Goal: Task Accomplishment & Management: Manage account settings

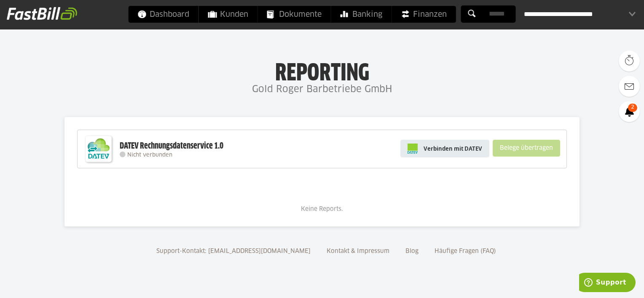
click at [471, 147] on span "Verbinden mit DATEV" at bounding box center [453, 149] width 59 height 8
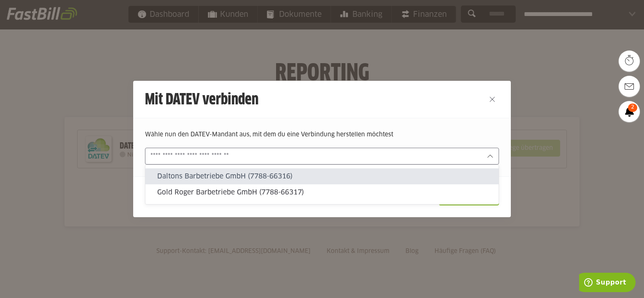
click at [315, 161] on div at bounding box center [322, 156] width 354 height 17
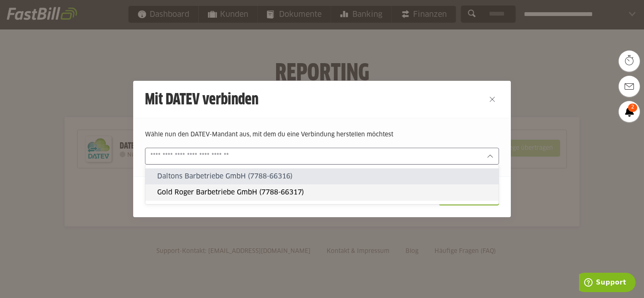
click at [230, 189] on slot "Gold Roger Barbetriebe GmbH (7788-66317)" at bounding box center [324, 192] width 335 height 9
type input "**********"
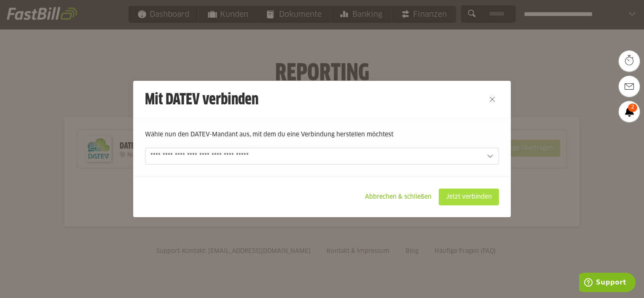
click at [461, 196] on slot "Jetzt verbinden" at bounding box center [468, 197] width 59 height 16
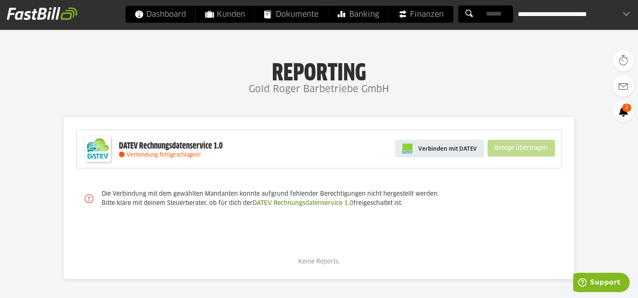
click at [449, 150] on span "Verbinden mit DATEV" at bounding box center [447, 149] width 59 height 8
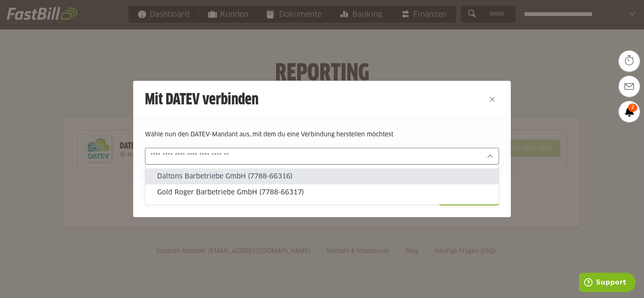
click at [446, 154] on input "text" at bounding box center [315, 156] width 331 height 9
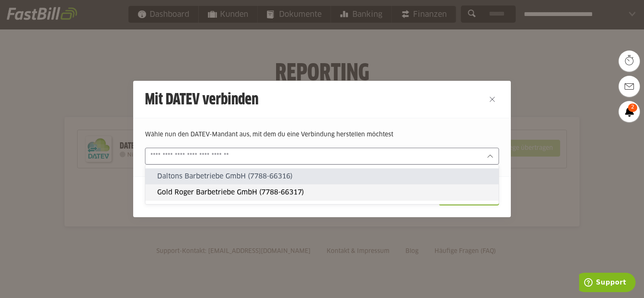
click at [373, 195] on slot "Gold Roger Barbetriebe GmbH (7788-66317)" at bounding box center [324, 192] width 335 height 9
type input "**********"
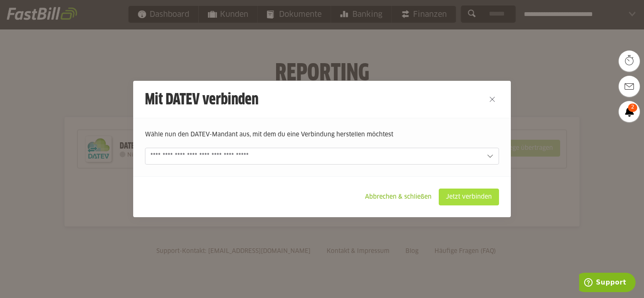
click at [458, 198] on slot "Jetzt verbinden" at bounding box center [468, 197] width 59 height 16
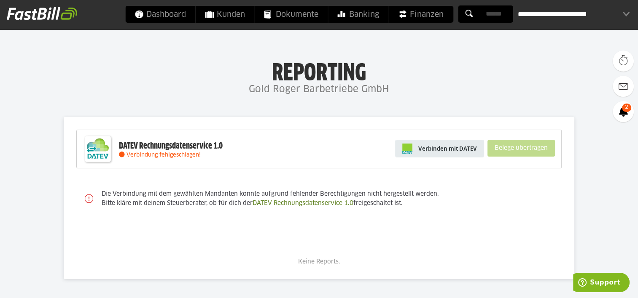
click at [430, 153] on link "Verbinden mit DATEV" at bounding box center [439, 149] width 89 height 18
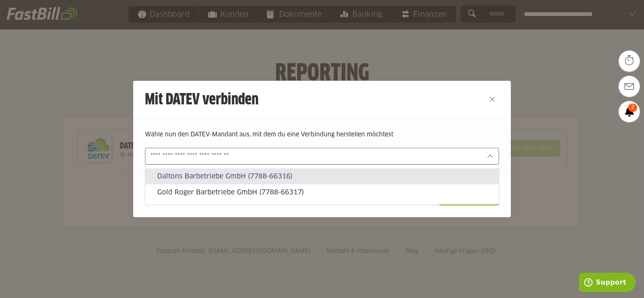
click at [430, 153] on input "text" at bounding box center [315, 156] width 331 height 9
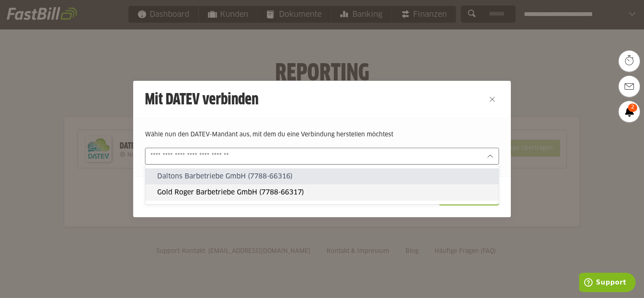
click at [377, 194] on slot "Gold Roger Barbetriebe GmbH (7788-66317)" at bounding box center [324, 192] width 335 height 9
type input "**********"
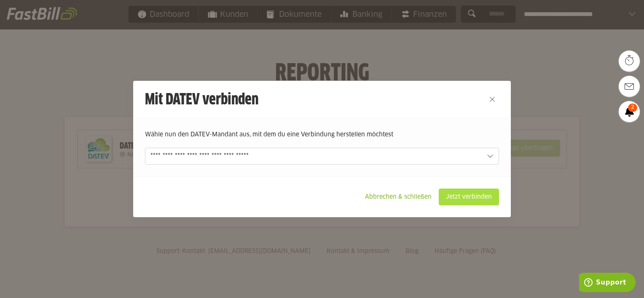
click at [449, 196] on slot "Jetzt verbinden" at bounding box center [468, 197] width 59 height 16
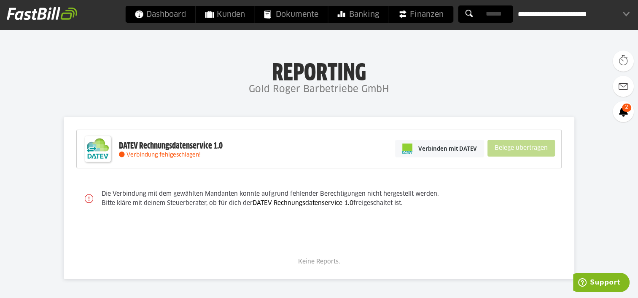
click at [317, 206] on link "DATEV Rechnungsdatenservice 1.0" at bounding box center [302, 204] width 101 height 6
click at [468, 145] on span "Verbinden mit DATEV" at bounding box center [447, 149] width 59 height 8
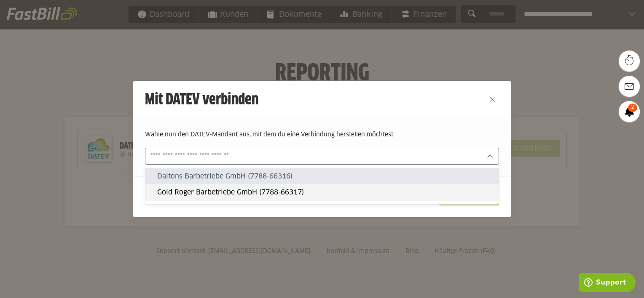
drag, startPoint x: 462, startPoint y: 159, endPoint x: 429, endPoint y: 187, distance: 43.1
click at [429, 165] on sl-popup "Daltons Barbetriebe GmbH (7788-66316) Gold Roger Barbetriebe GmbH (7788-66317)" at bounding box center [322, 156] width 354 height 17
type input "**********"
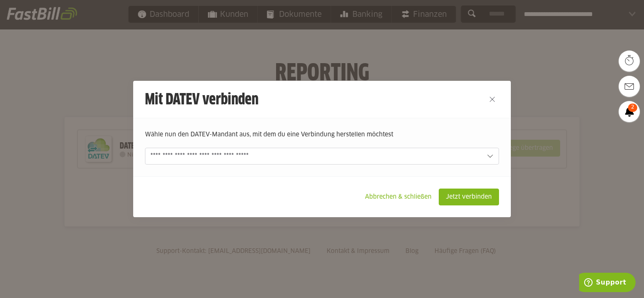
click at [429, 187] on footer "Abbrechen & schließen Jetzt verbinden" at bounding box center [322, 197] width 378 height 41
click at [460, 193] on slot "Jetzt verbinden" at bounding box center [468, 197] width 59 height 16
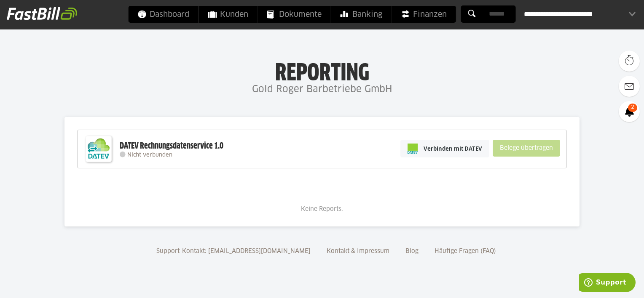
click at [571, 11] on div "**********" at bounding box center [580, 14] width 112 height 17
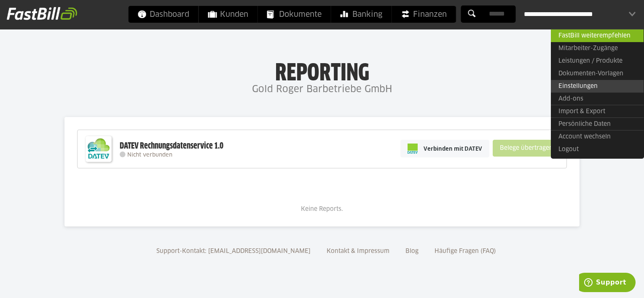
click at [575, 89] on link "Einstellungen" at bounding box center [597, 86] width 93 height 13
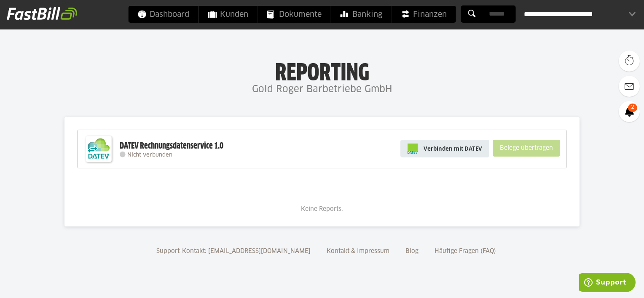
click at [450, 154] on link "Verbinden mit DATEV" at bounding box center [444, 149] width 89 height 18
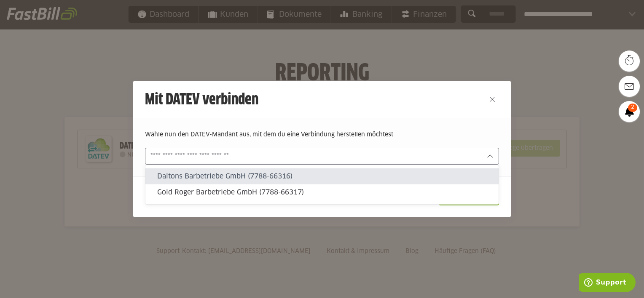
click at [450, 154] on input "text" at bounding box center [315, 156] width 331 height 9
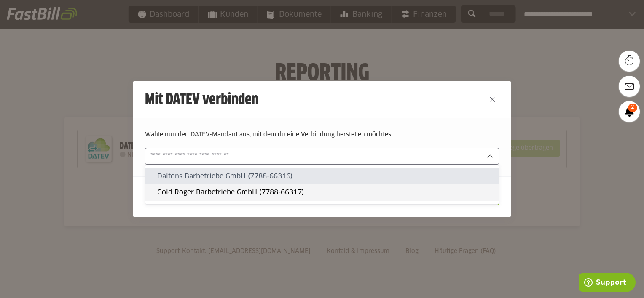
click at [421, 188] on slot "Gold Roger Barbetriebe GmbH (7788-66317)" at bounding box center [324, 192] width 335 height 9
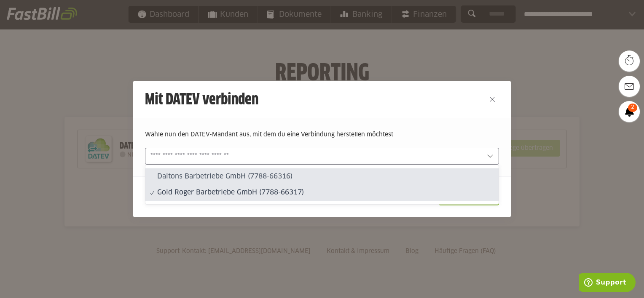
type input "**********"
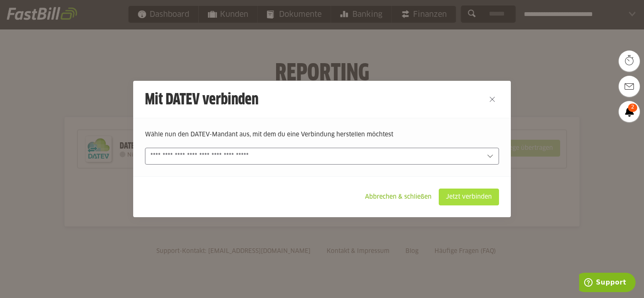
click at [471, 192] on slot "Jetzt verbinden" at bounding box center [468, 197] width 59 height 16
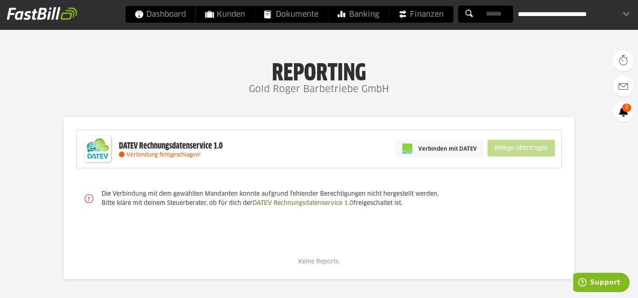
click at [627, 14] on div "**********" at bounding box center [574, 14] width 112 height 17
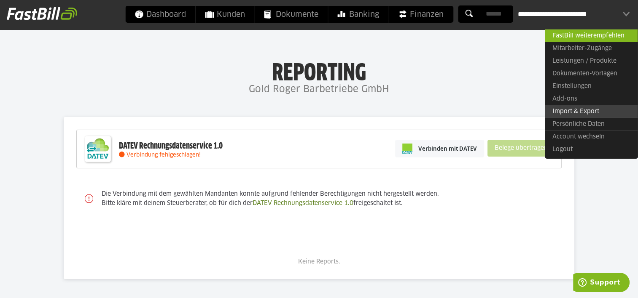
click at [578, 107] on link "Import & Export" at bounding box center [591, 111] width 93 height 13
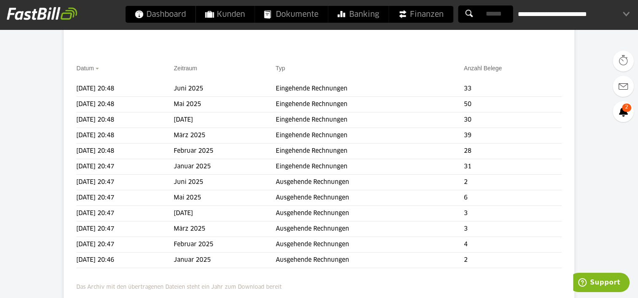
scroll to position [164, 0]
click at [66, 211] on span at bounding box center [65, 213] width 21 height 17
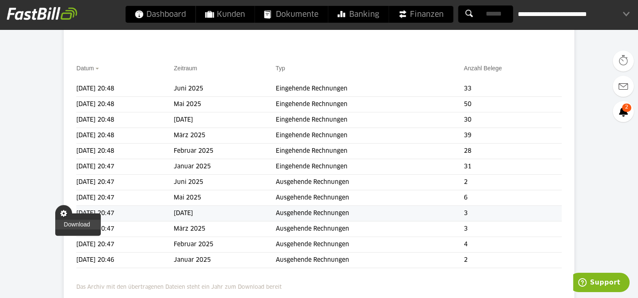
click at [71, 224] on link "Download" at bounding box center [77, 225] width 45 height 10
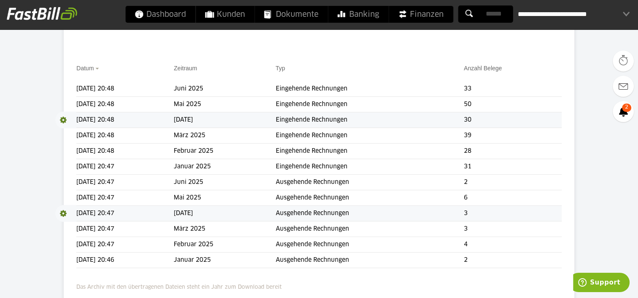
click at [64, 120] on span at bounding box center [65, 120] width 21 height 17
click at [67, 130] on link "Download" at bounding box center [77, 131] width 45 height 10
click at [64, 199] on span at bounding box center [65, 198] width 21 height 17
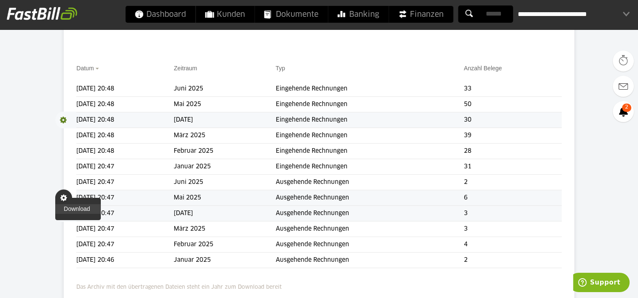
click at [69, 207] on link "Download" at bounding box center [77, 209] width 45 height 10
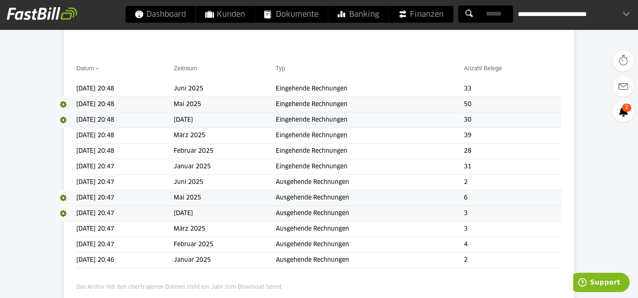
click at [66, 105] on span at bounding box center [65, 104] width 21 height 17
click at [70, 115] on link "Download" at bounding box center [77, 116] width 45 height 10
click at [67, 185] on span at bounding box center [65, 182] width 21 height 17
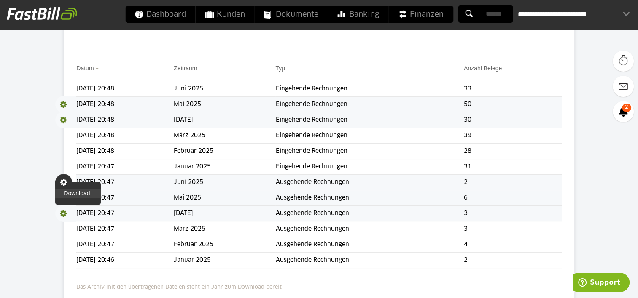
click at [75, 196] on link "Download" at bounding box center [77, 194] width 45 height 10
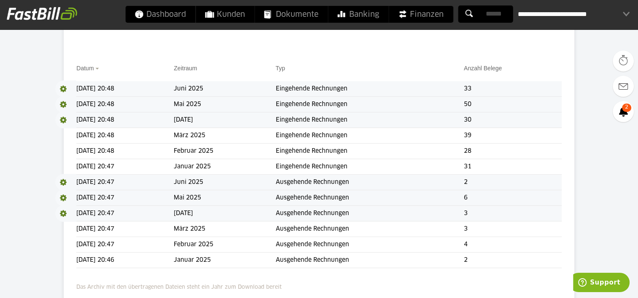
click at [66, 90] on span at bounding box center [65, 88] width 21 height 17
click at [69, 98] on link "Download" at bounding box center [77, 100] width 45 height 10
click at [616, 15] on div "**********" at bounding box center [574, 14] width 112 height 17
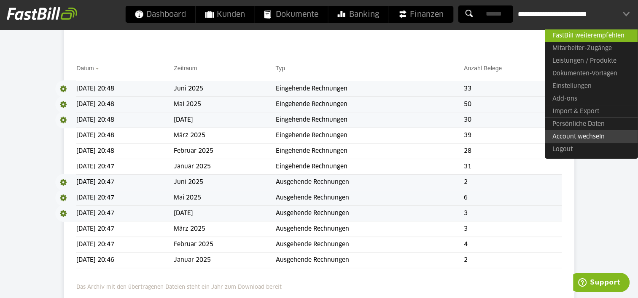
click at [579, 132] on link "Account wechseln" at bounding box center [591, 136] width 93 height 13
